Goal: Information Seeking & Learning: Check status

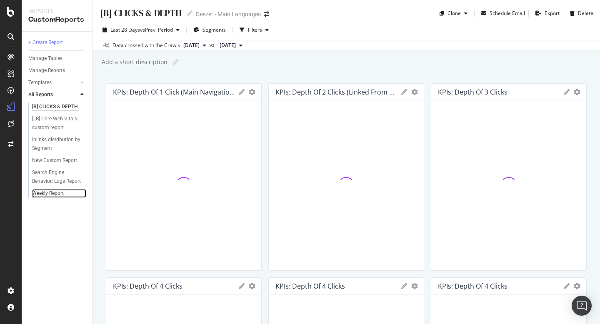
click at [41, 193] on div "Weekly Report" at bounding box center [48, 193] width 32 height 9
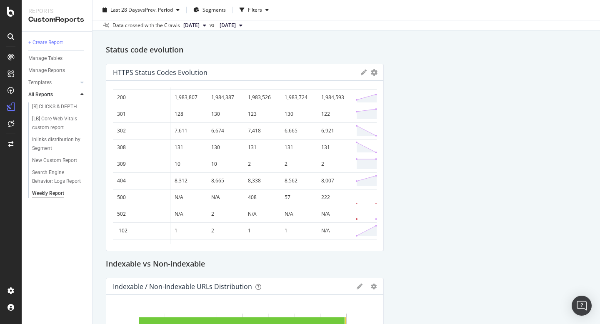
scroll to position [16, 0]
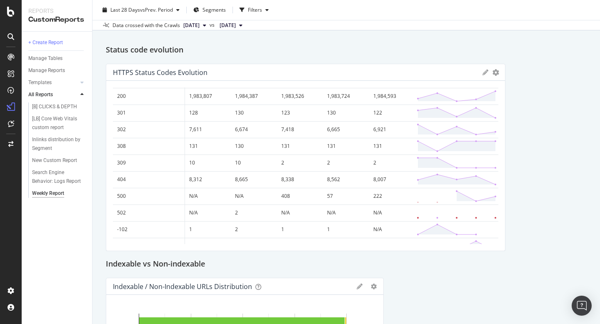
drag, startPoint x: 377, startPoint y: 107, endPoint x: 520, endPoint y: 122, distance: 143.3
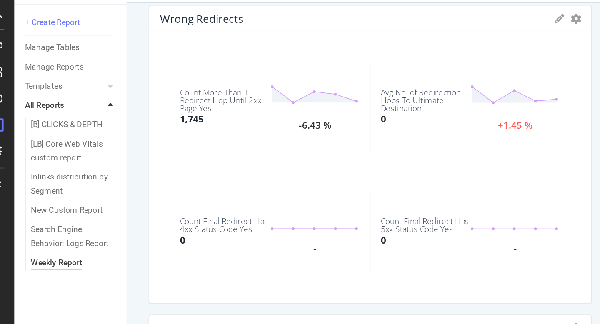
scroll to position [1104, 0]
